Goal: Information Seeking & Learning: Check status

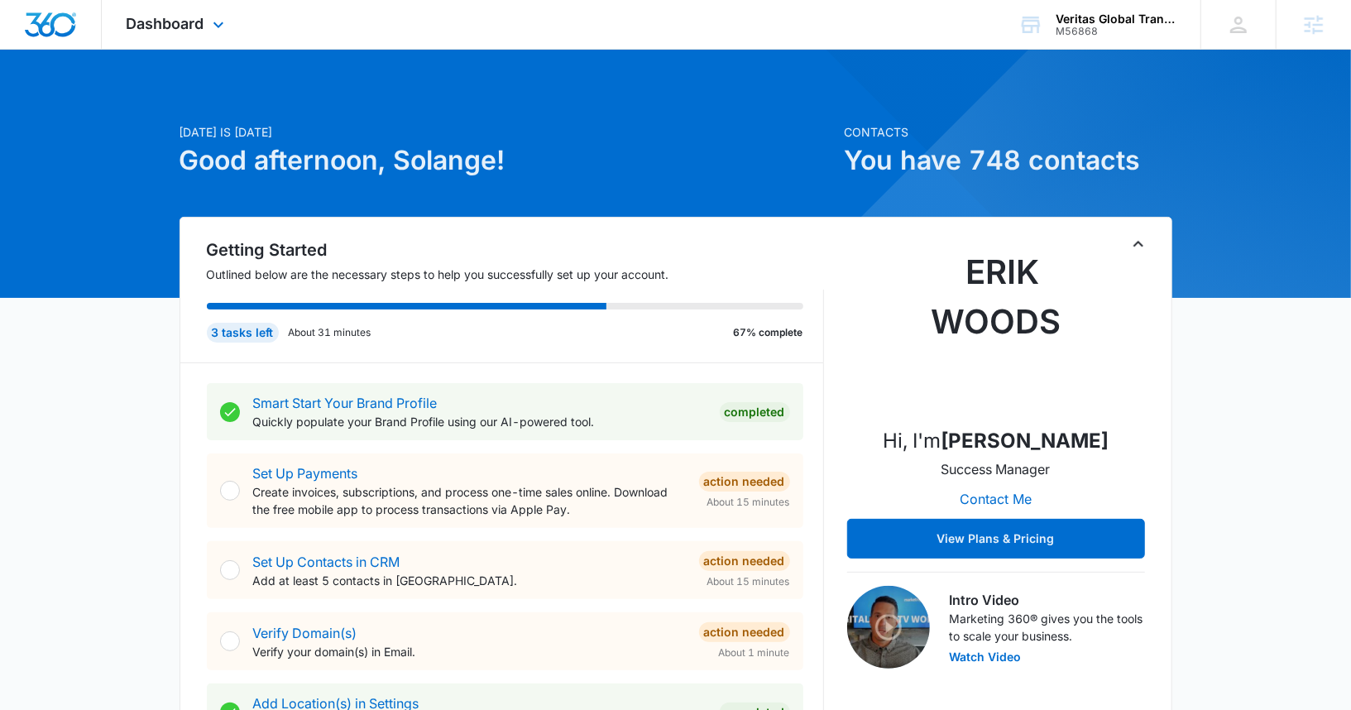
click at [157, 34] on div "Dashboard Apps Reputation Websites Forms CRM Email Social Content Ads Intellige…" at bounding box center [177, 24] width 151 height 49
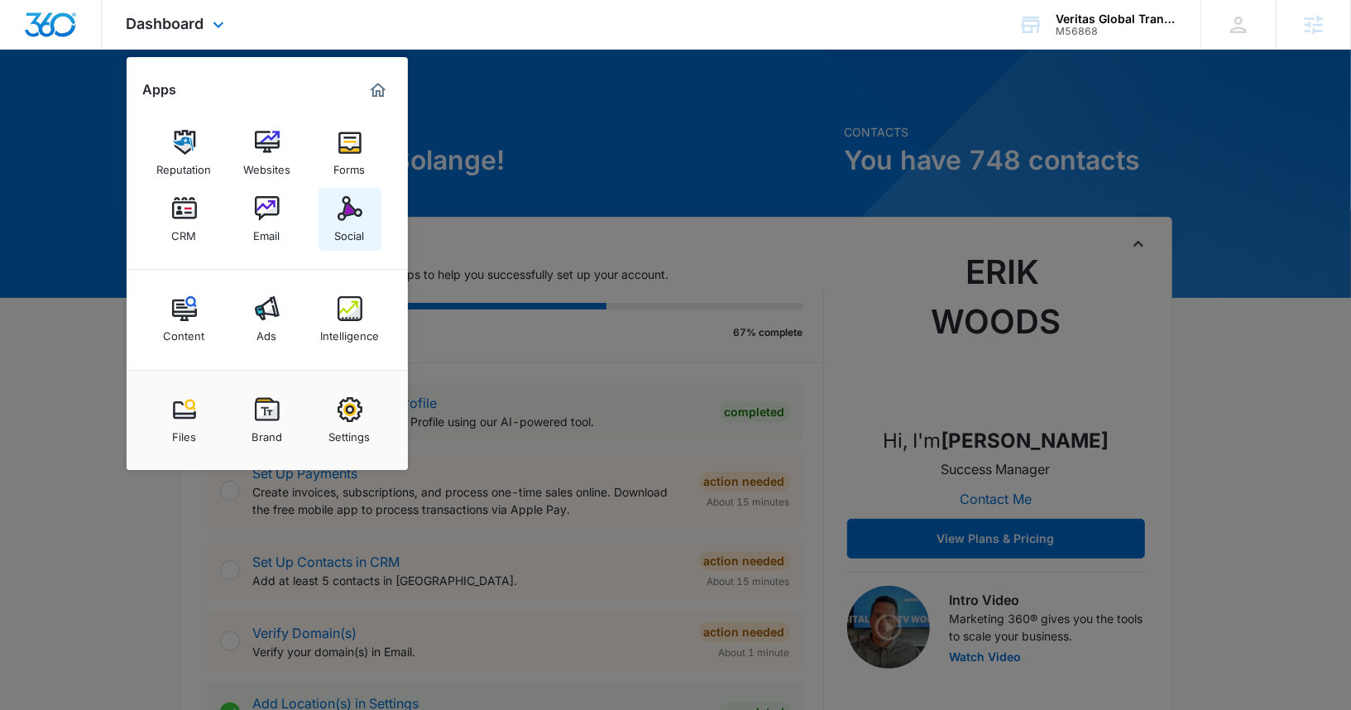
click at [338, 223] on div "Social" at bounding box center [350, 232] width 30 height 22
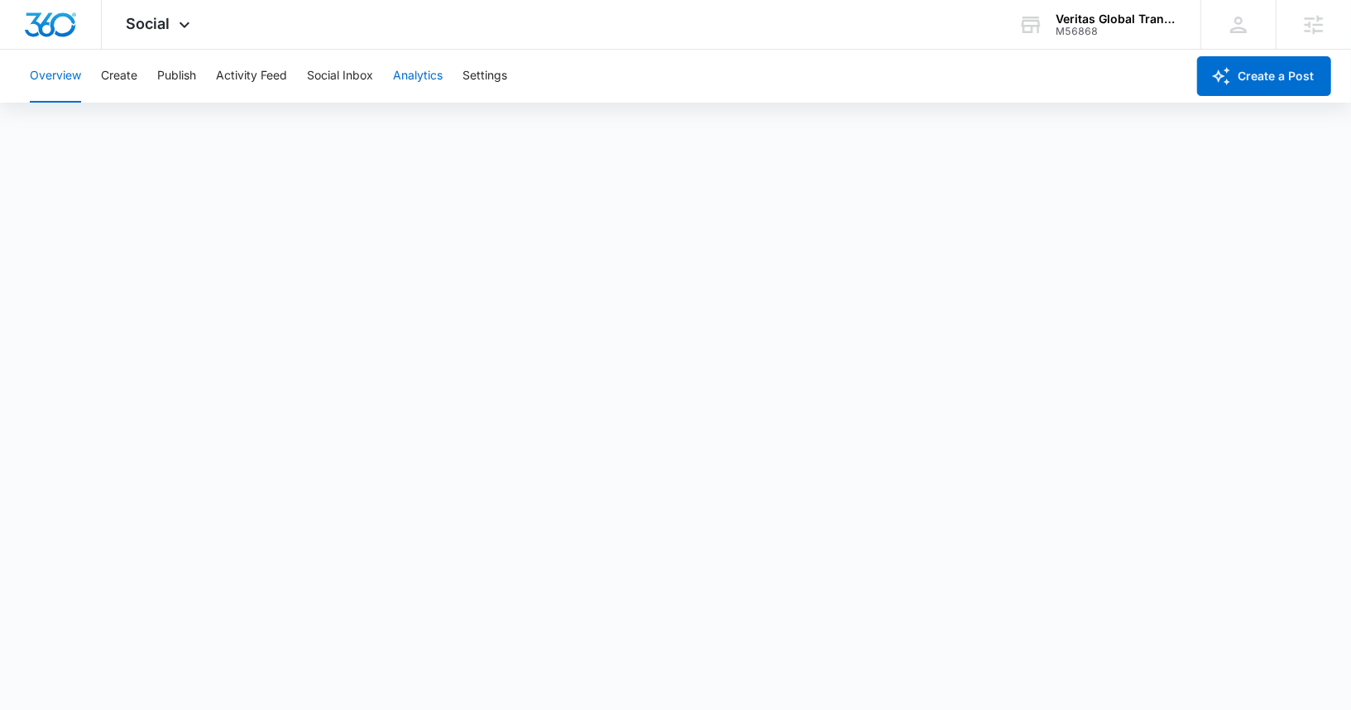
click at [432, 78] on button "Analytics" at bounding box center [418, 76] width 50 height 53
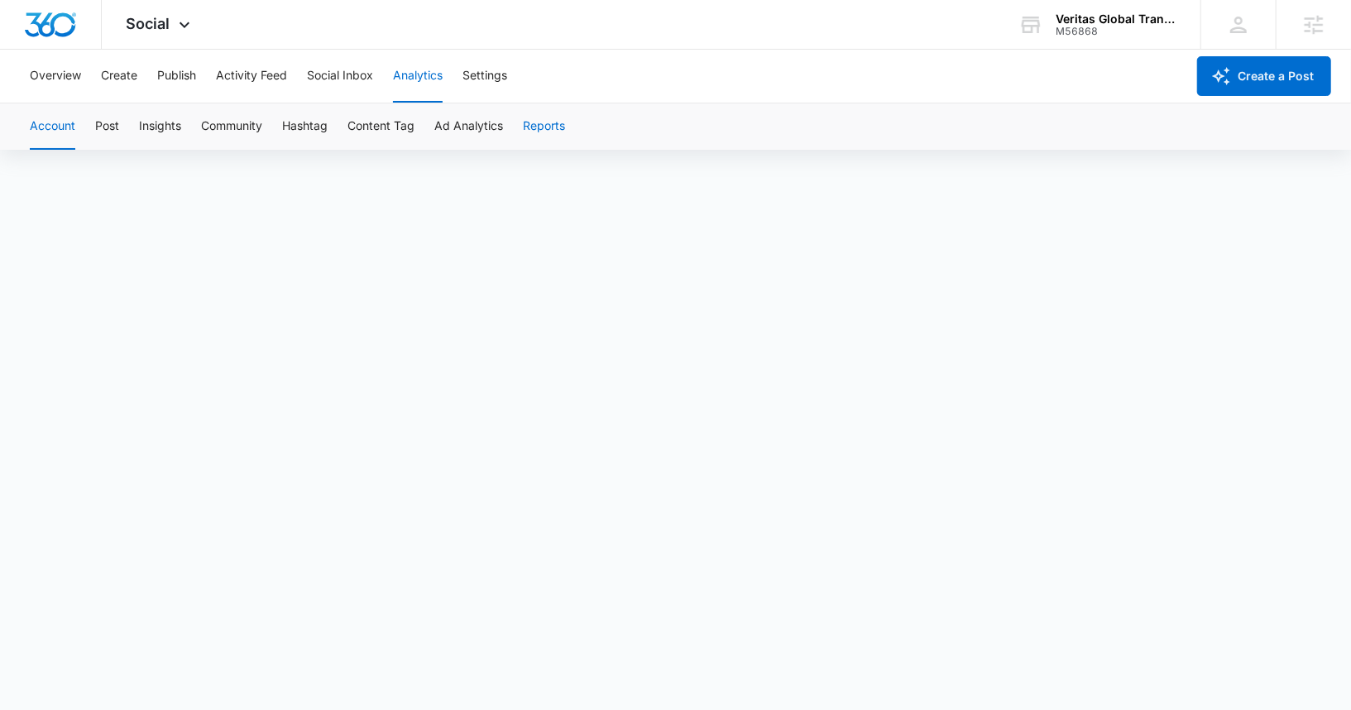
click at [534, 133] on button "Reports" at bounding box center [544, 126] width 42 height 46
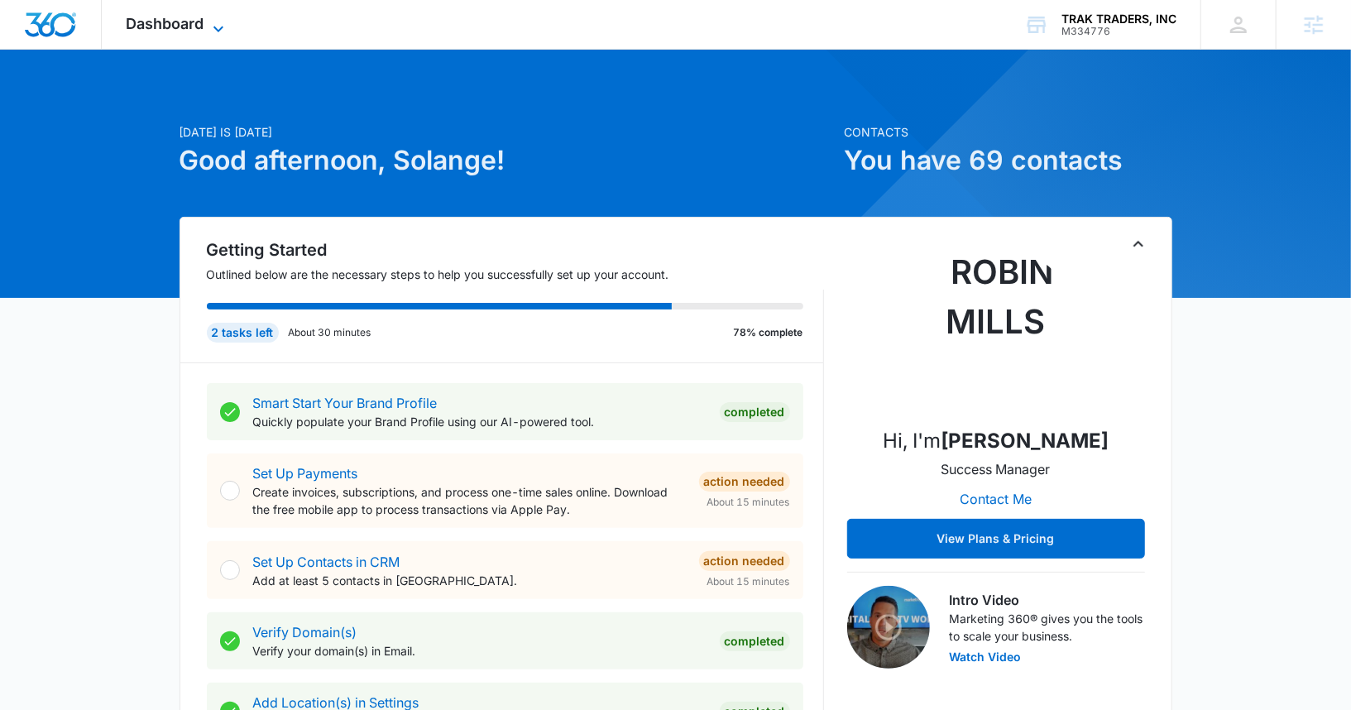
click at [174, 24] on span "Dashboard" at bounding box center [166, 23] width 78 height 17
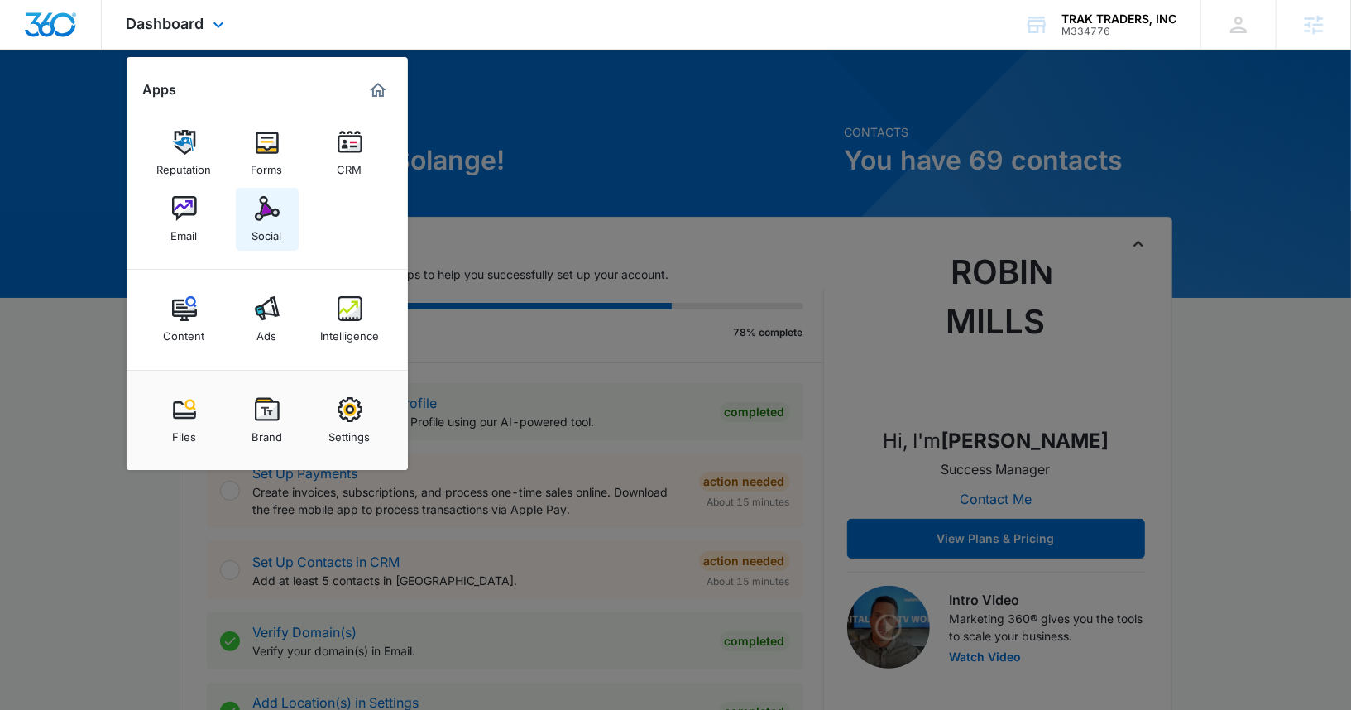
click at [274, 213] on img at bounding box center [267, 208] width 25 height 25
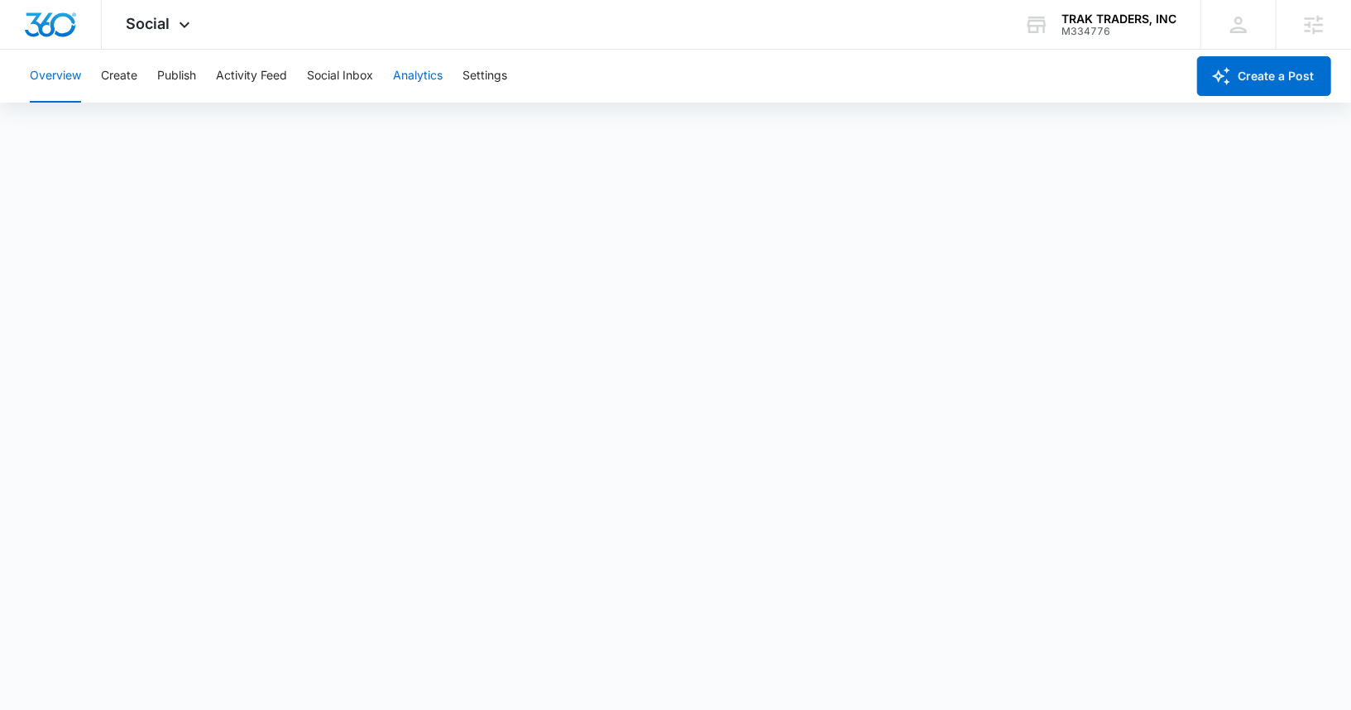
click at [434, 74] on button "Analytics" at bounding box center [418, 76] width 50 height 53
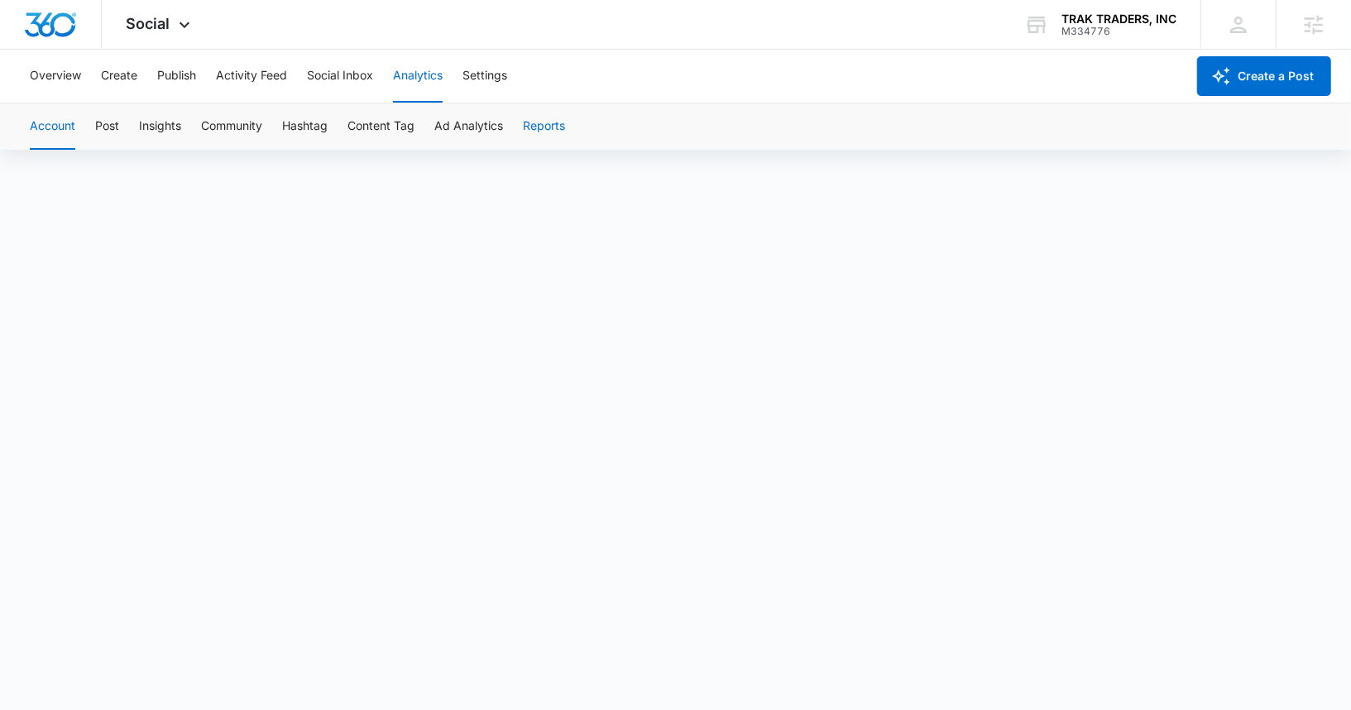
click at [543, 126] on button "Reports" at bounding box center [544, 126] width 42 height 46
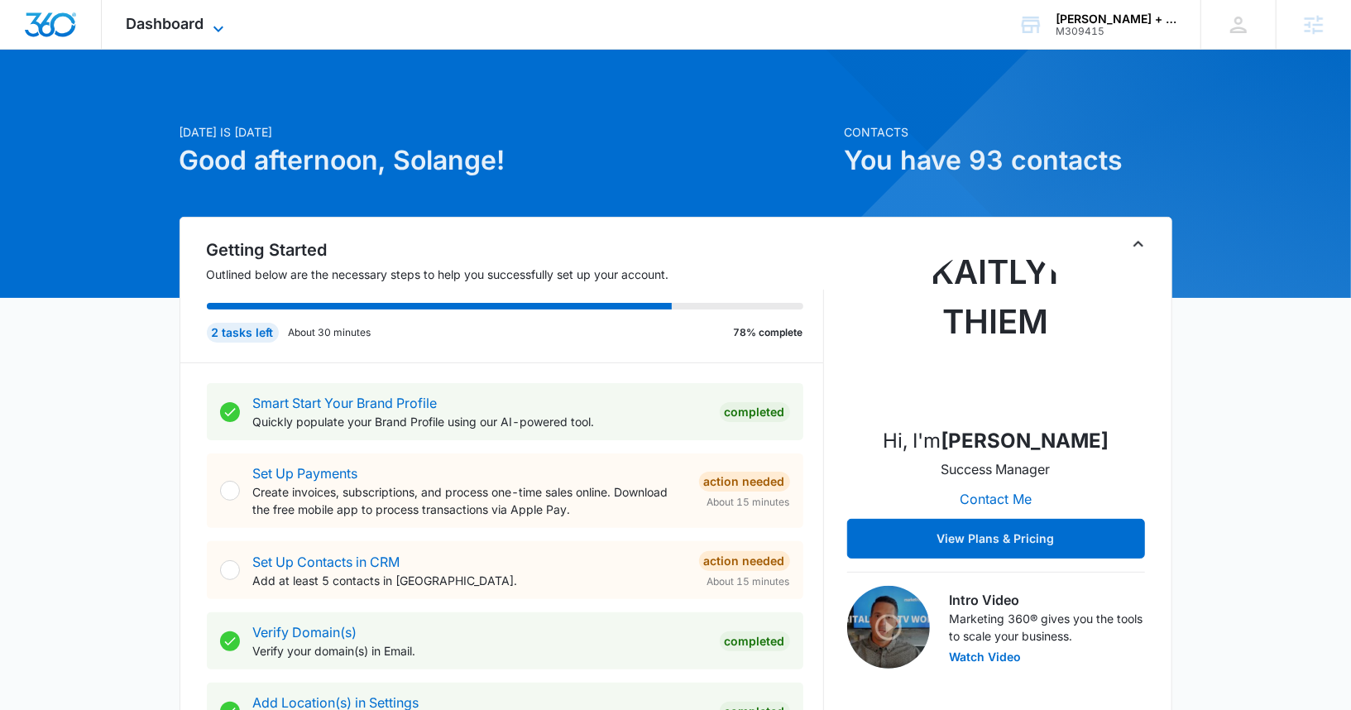
click at [186, 17] on span "Dashboard" at bounding box center [166, 23] width 78 height 17
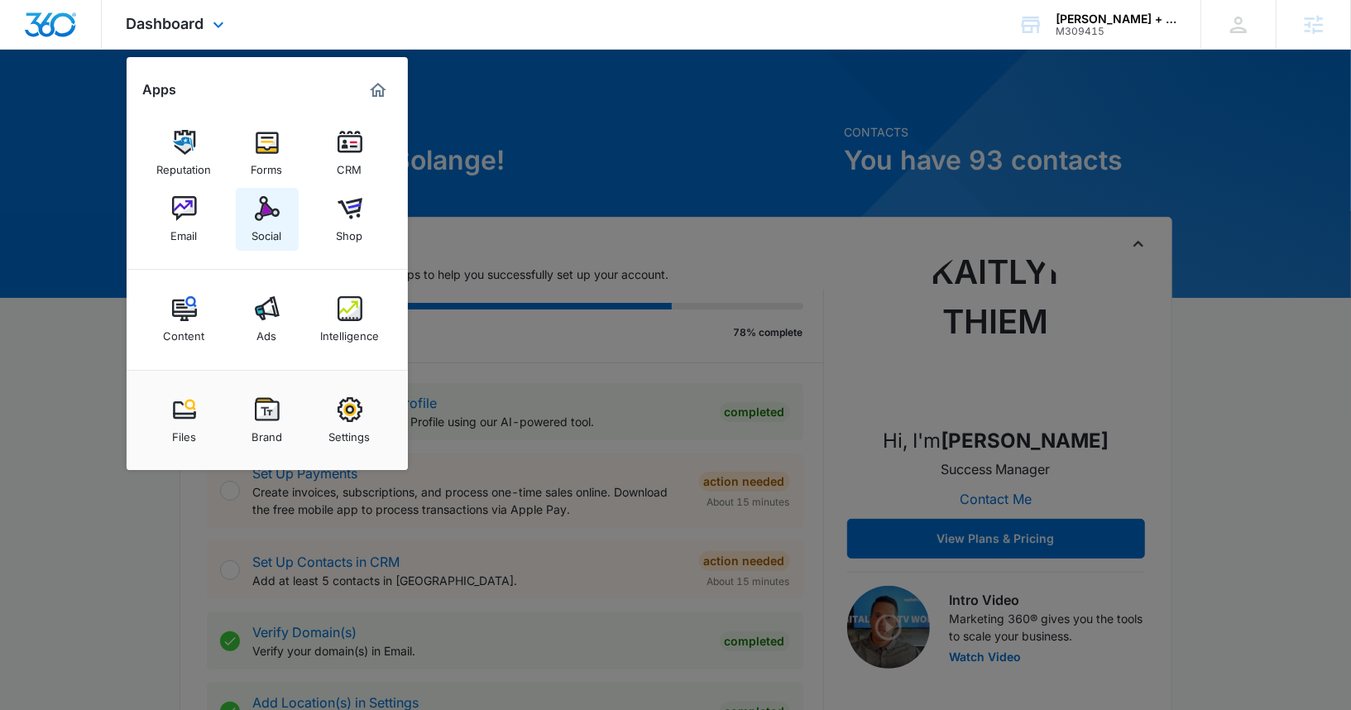
click at [279, 237] on div "Social" at bounding box center [267, 232] width 30 height 22
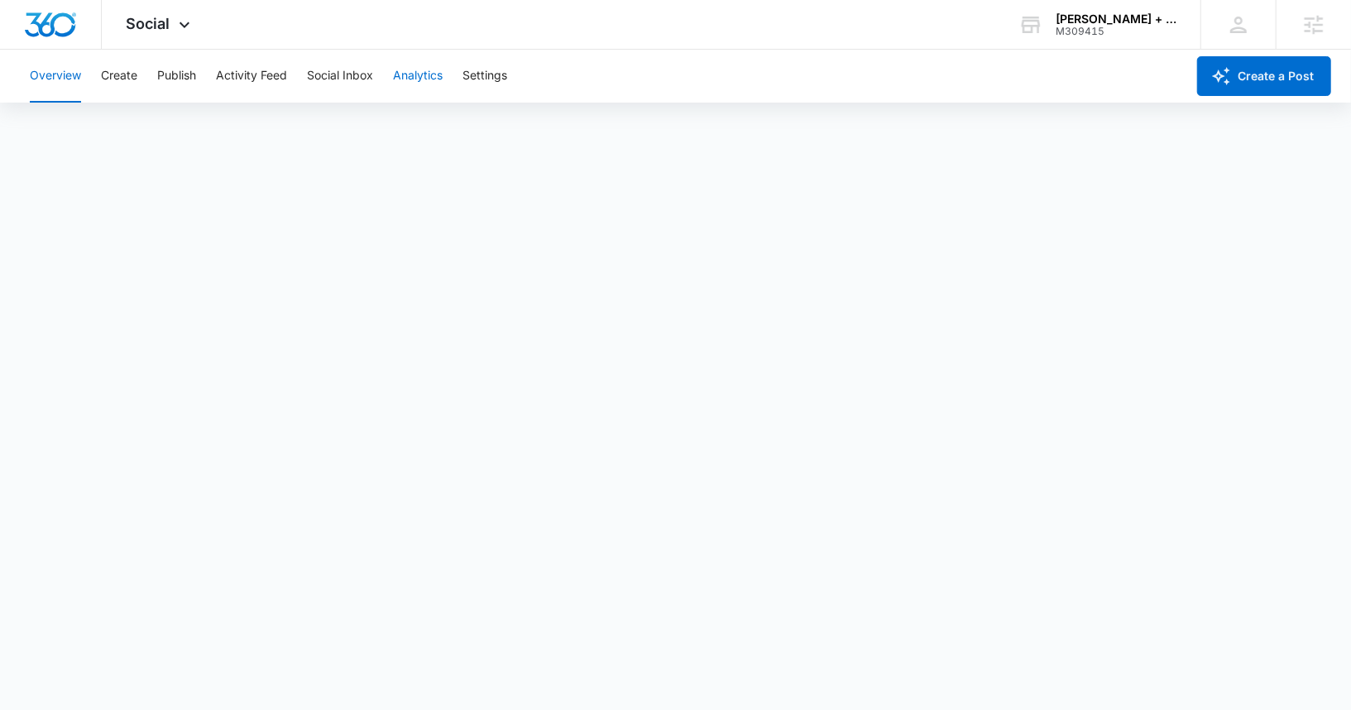
click at [416, 86] on button "Analytics" at bounding box center [418, 76] width 50 height 53
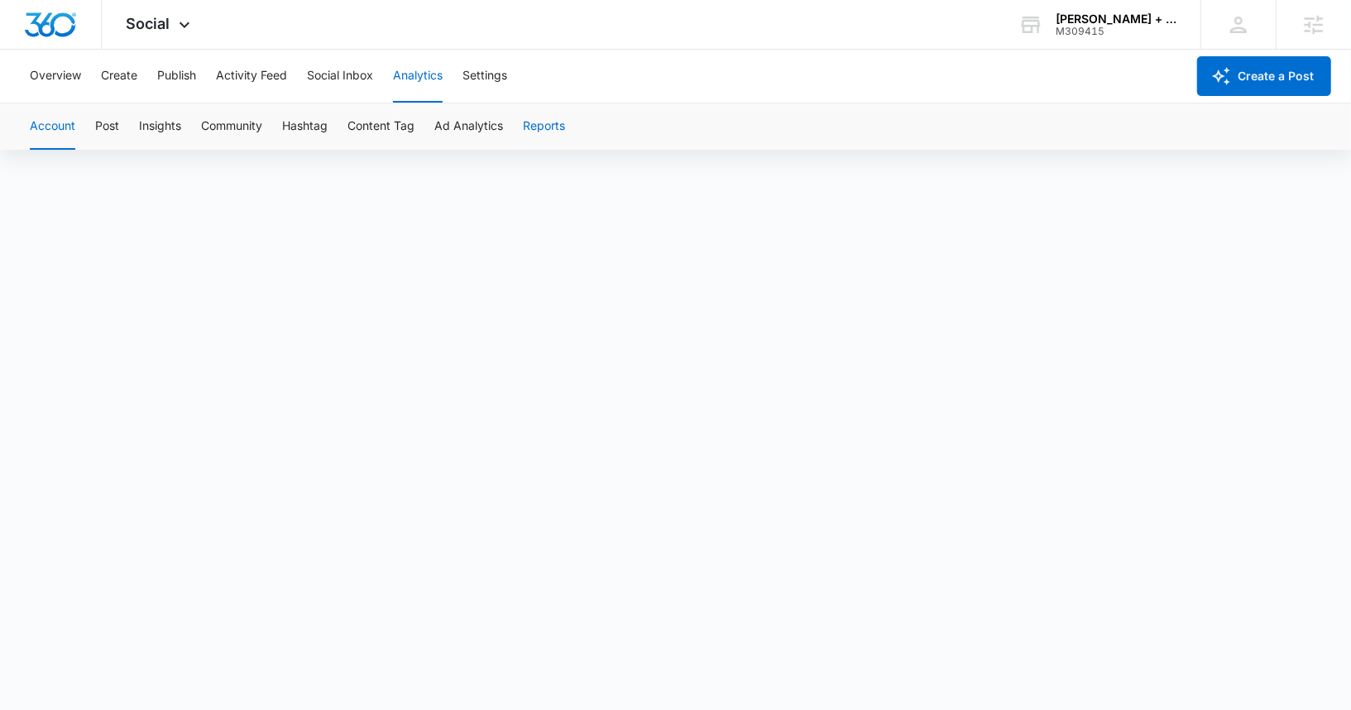
click at [530, 122] on button "Reports" at bounding box center [544, 126] width 42 height 46
